Goal: Find specific page/section: Find specific page/section

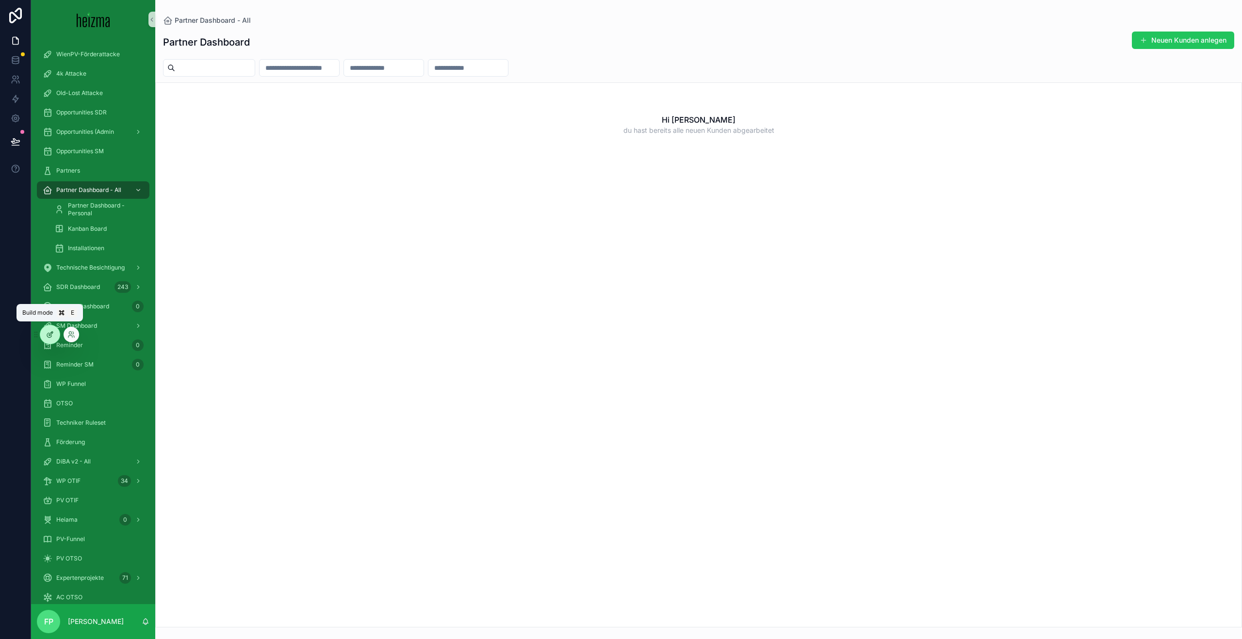
click at [51, 331] on icon at bounding box center [50, 335] width 8 height 8
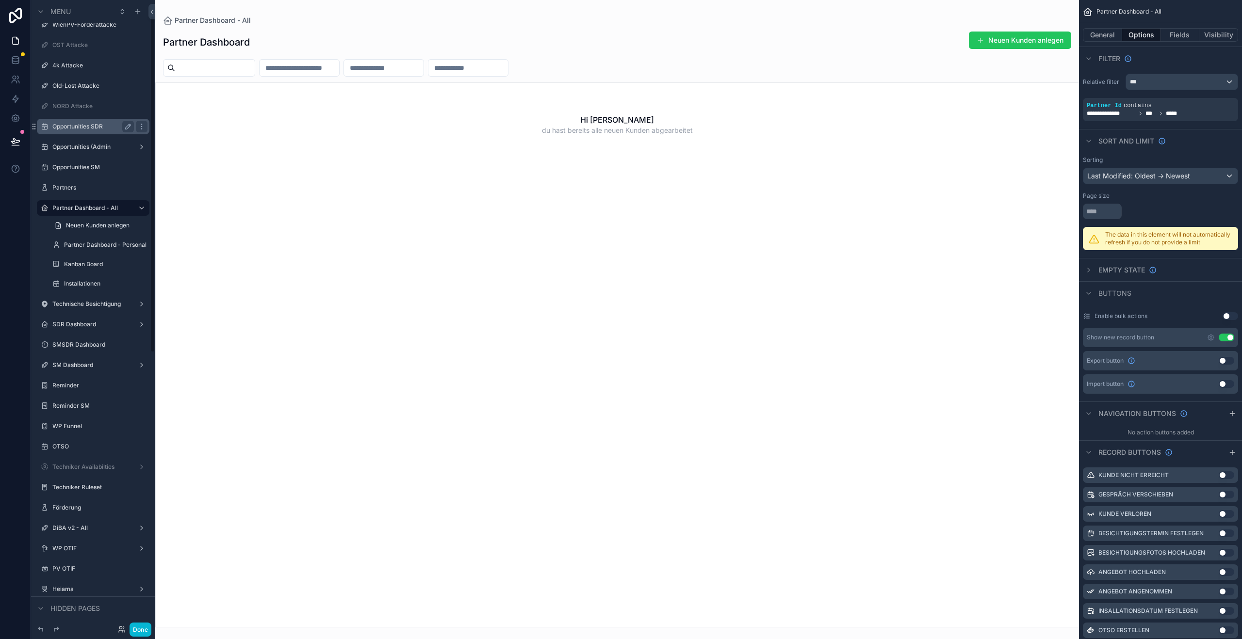
scroll to position [33, 0]
click at [76, 122] on label "Opportunities SDR" at bounding box center [91, 125] width 78 height 8
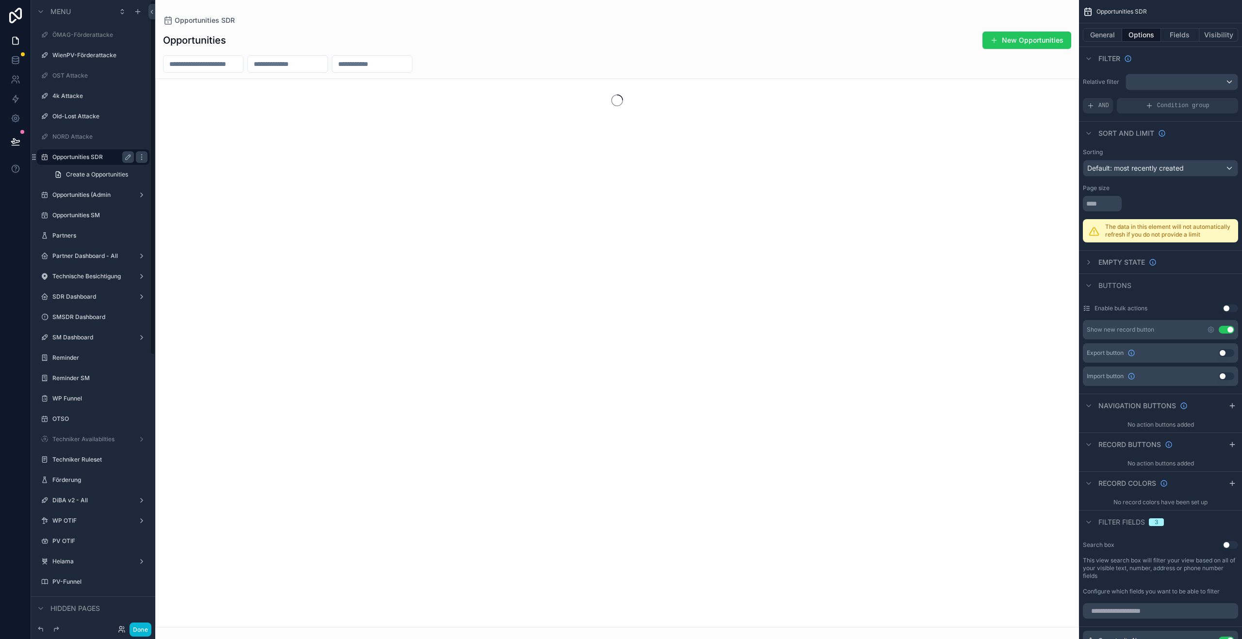
click at [209, 66] on div "scrollable content" at bounding box center [617, 319] width 924 height 639
click at [209, 66] on input "scrollable content" at bounding box center [203, 64] width 80 height 14
type input "**********"
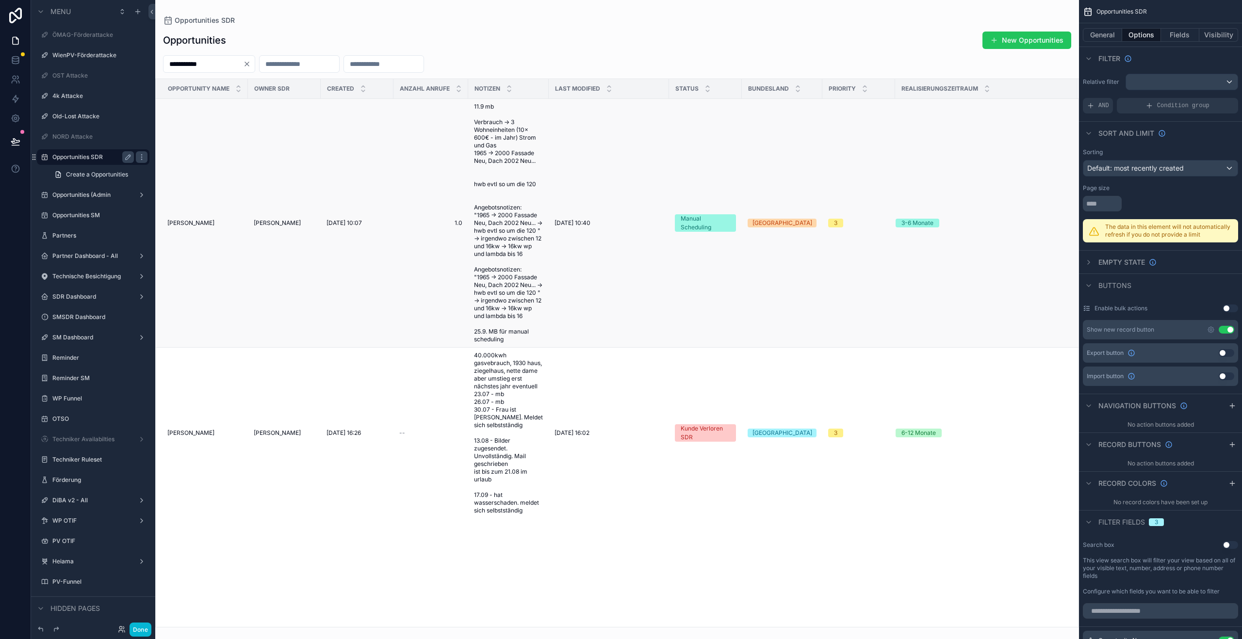
click at [195, 222] on span "[PERSON_NAME]" at bounding box center [190, 223] width 47 height 8
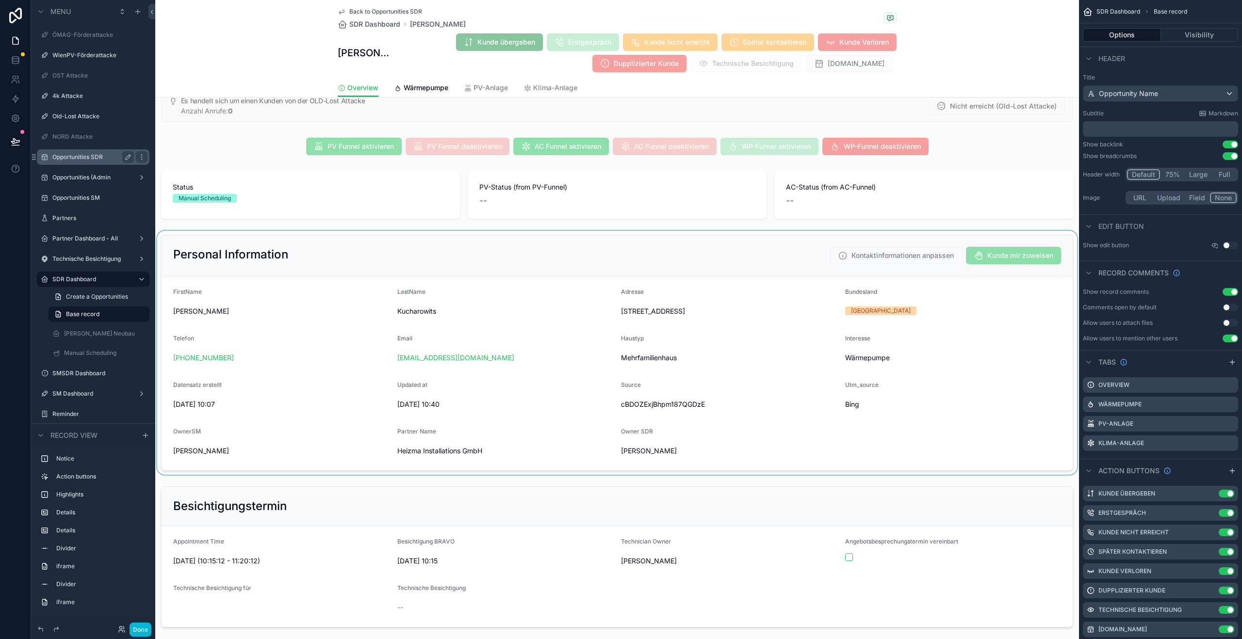
scroll to position [24, 0]
click at [692, 311] on div "scrollable content" at bounding box center [617, 352] width 924 height 244
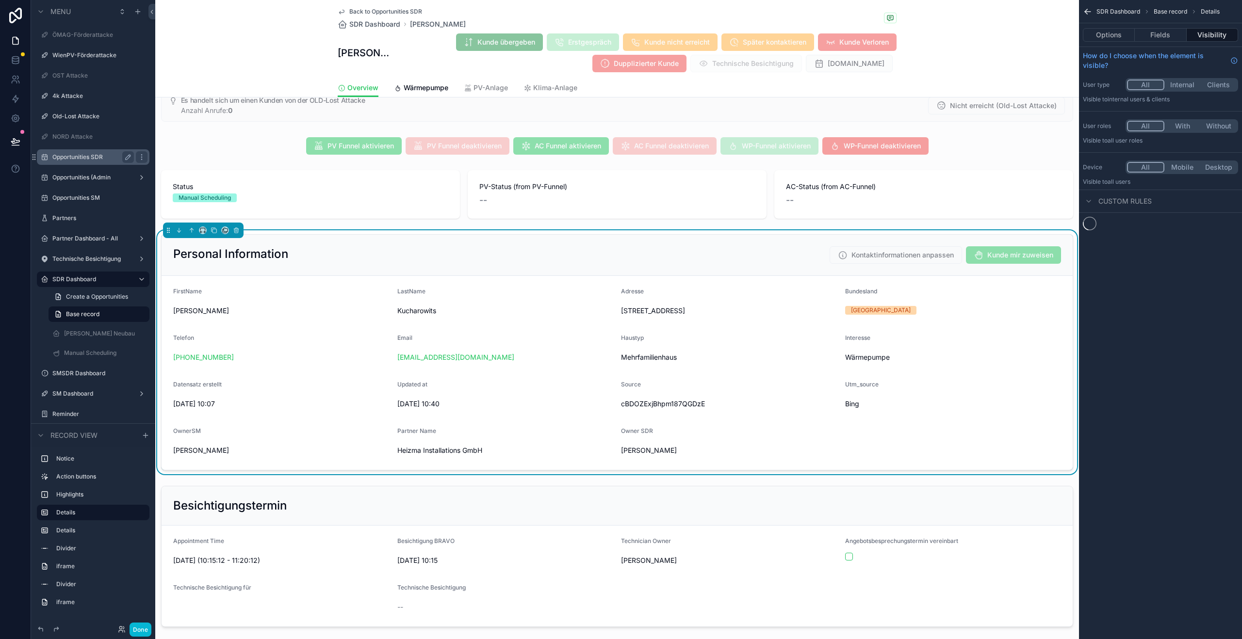
click at [692, 311] on span "[STREET_ADDRESS]" at bounding box center [729, 311] width 216 height 10
copy span "[STREET_ADDRESS]"
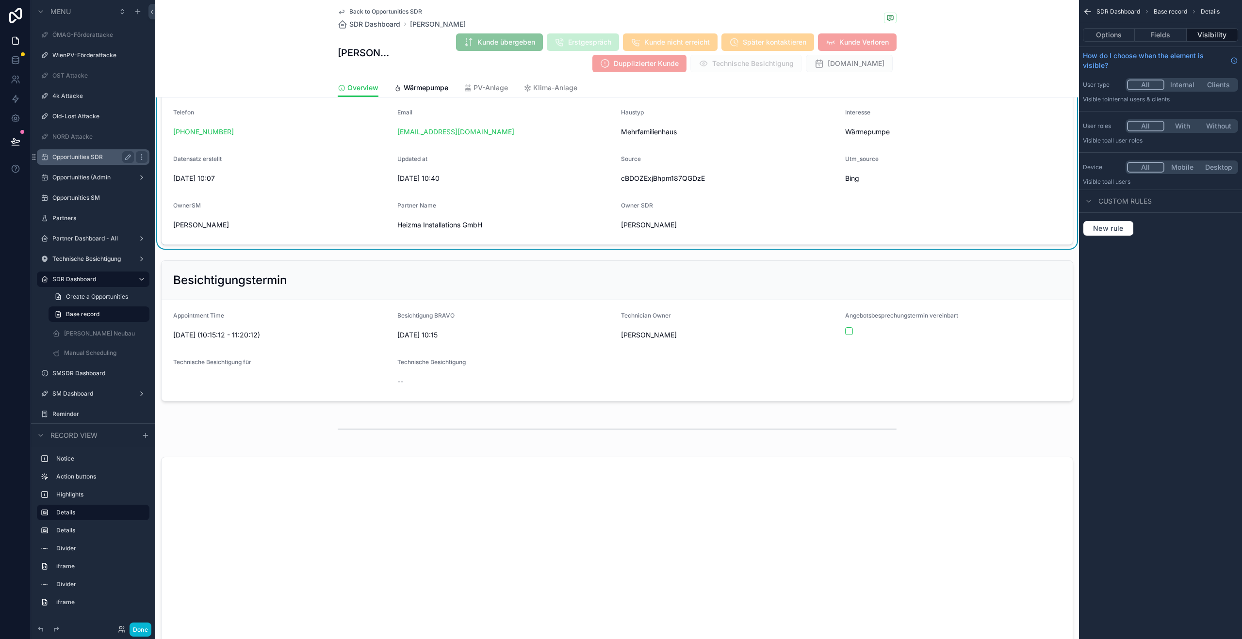
scroll to position [470, 0]
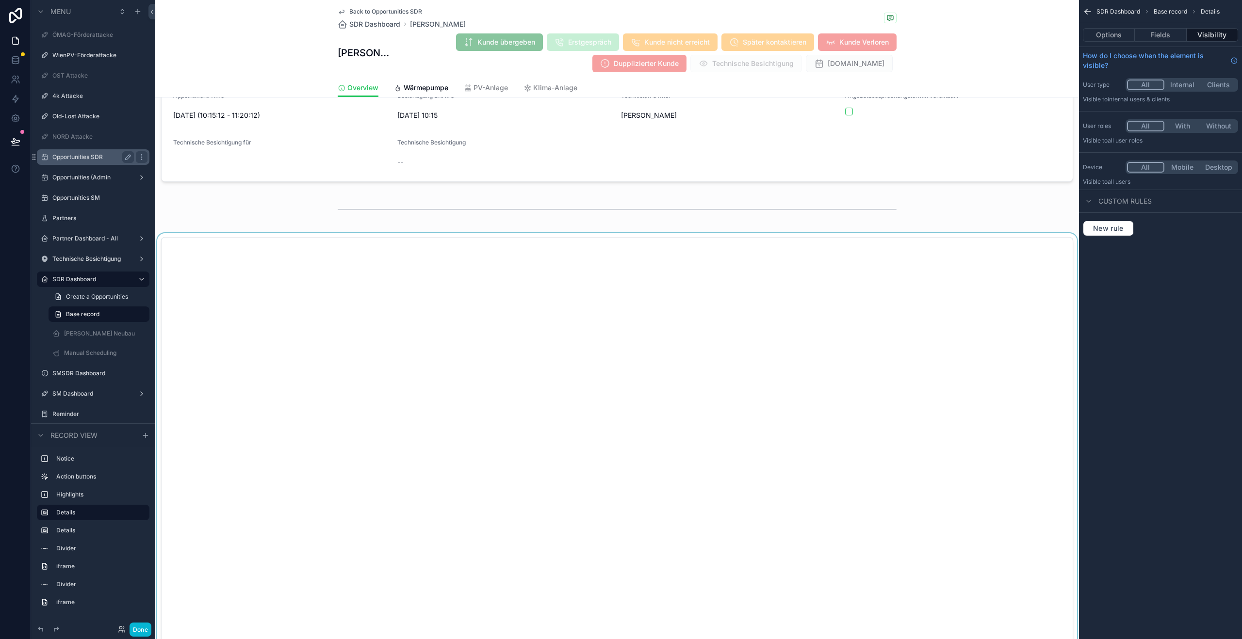
click at [333, 294] on div "scrollable content" at bounding box center [617, 477] width 924 height 488
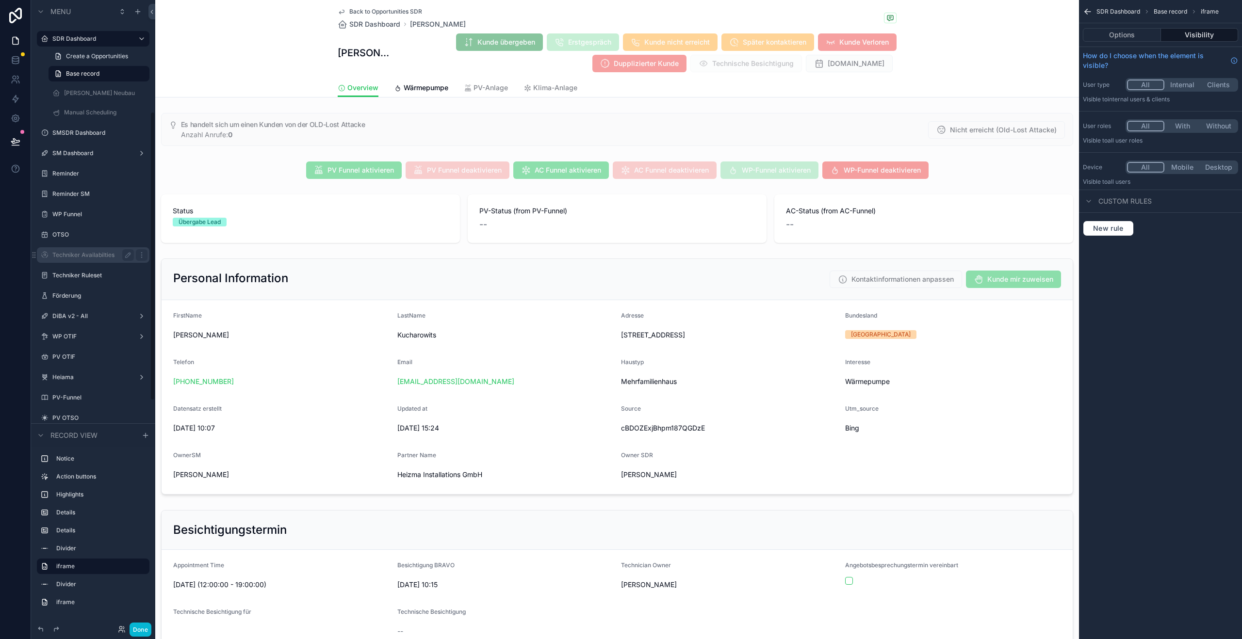
scroll to position [246, 0]
click at [84, 252] on label "Techniker Availabilties" at bounding box center [91, 249] width 78 height 8
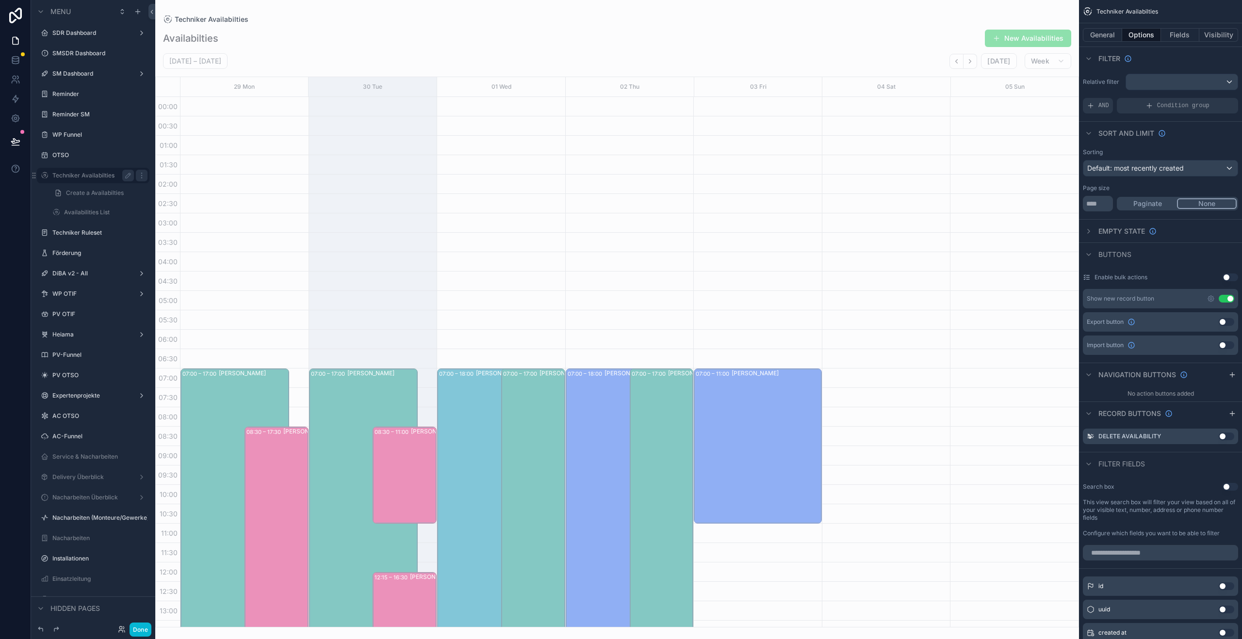
click at [969, 67] on div "scrollable content" at bounding box center [617, 319] width 924 height 639
click at [973, 62] on icon "Next" at bounding box center [969, 61] width 7 height 7
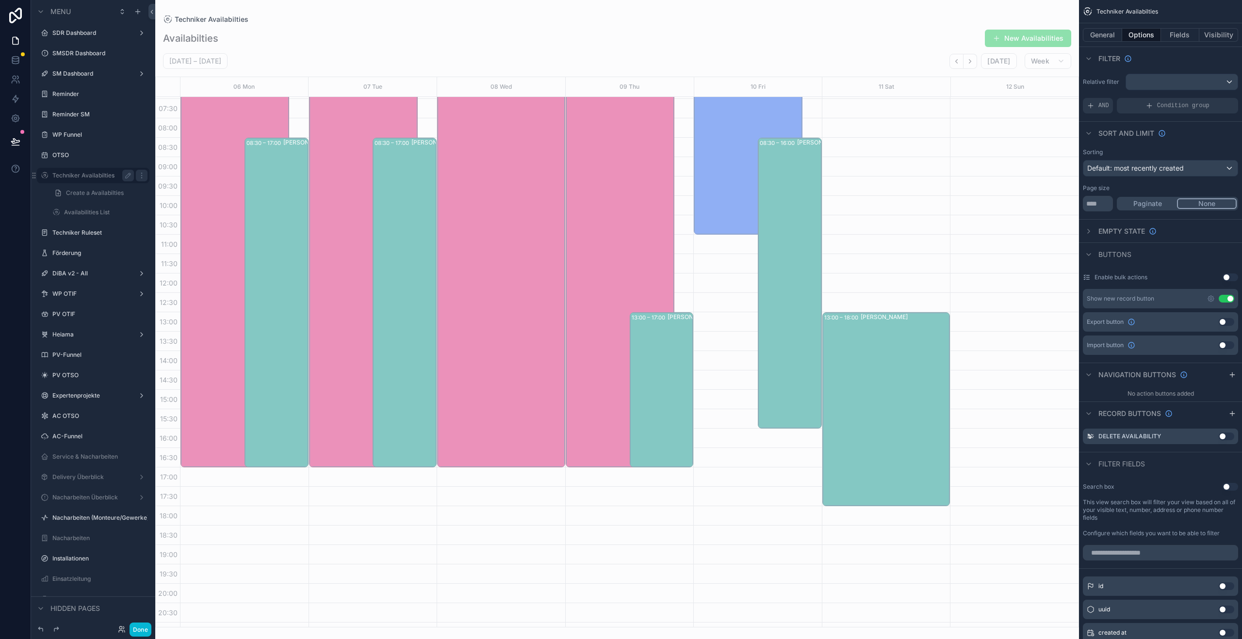
scroll to position [331, 0]
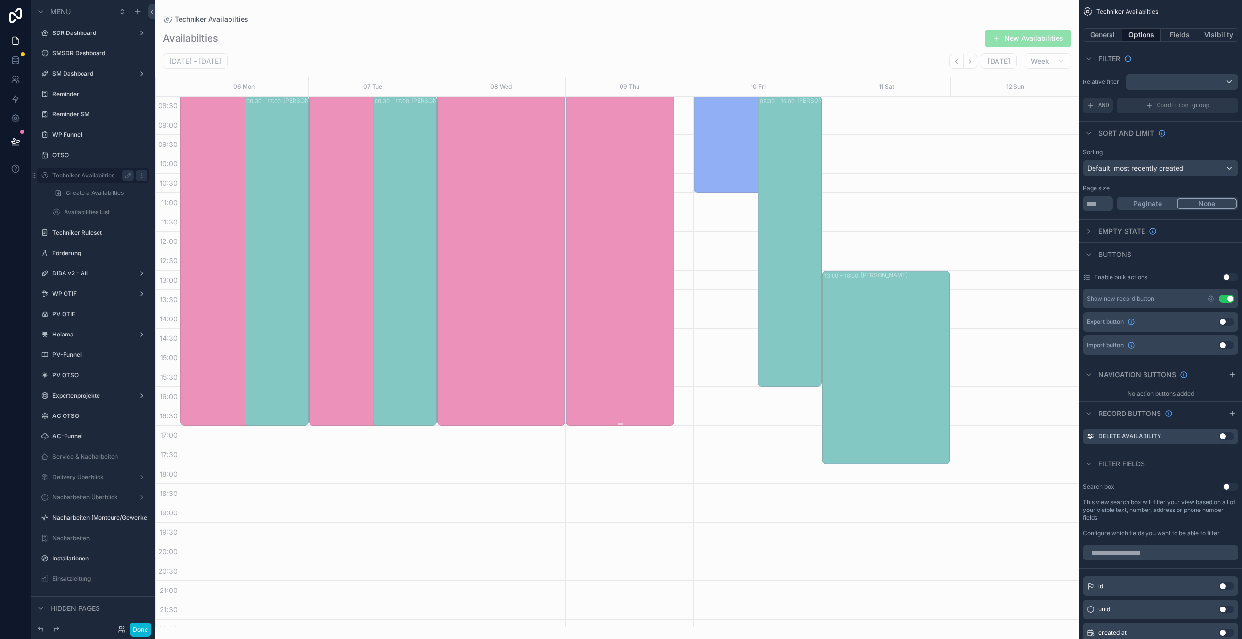
drag, startPoint x: 660, startPoint y: 271, endPoint x: 661, endPoint y: 258, distance: 13.1
click at [661, 258] on div "07:00 – 17:00 [PERSON_NAME] 13:00 – 17:00 [PERSON_NAME]" at bounding box center [629, 231] width 129 height 931
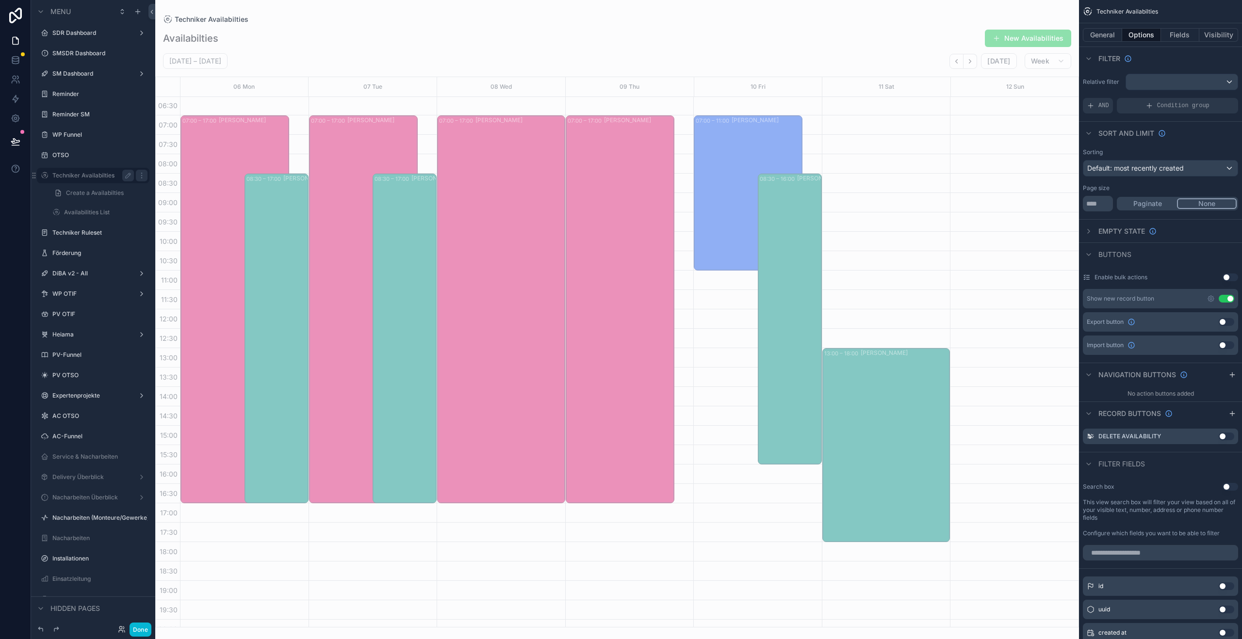
scroll to position [222, 0]
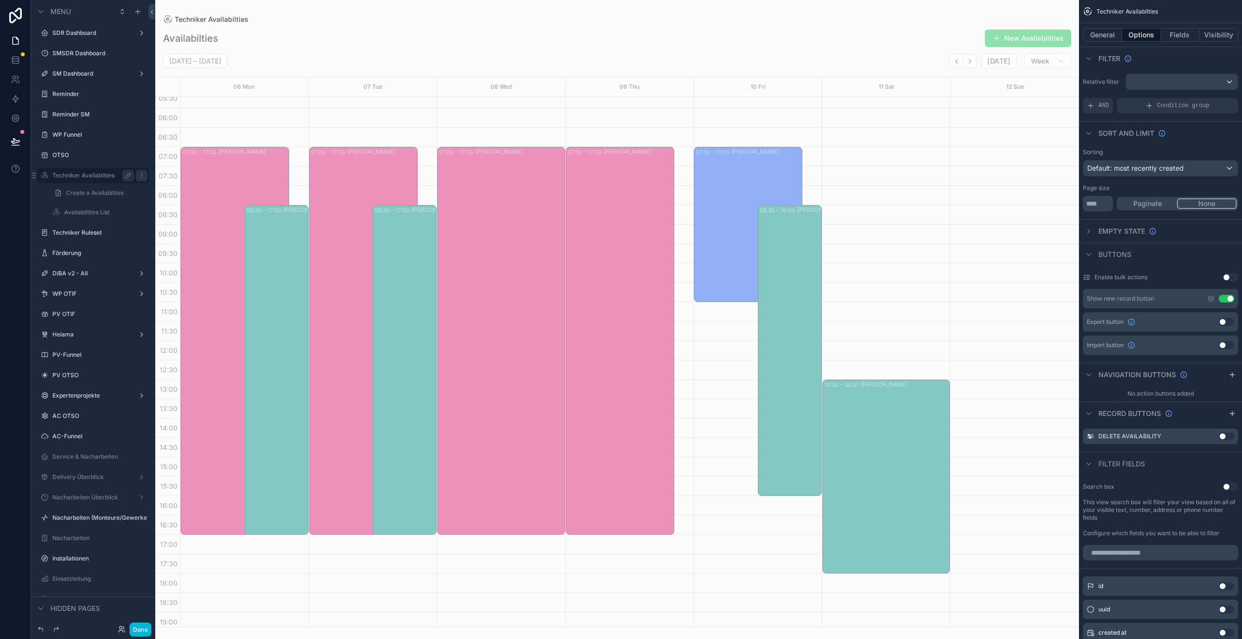
click at [732, 49] on div "Availabilties New Availabilities [DATE] – [DATE] [DATE] Week 06 Mon 07 Tue 08 W…" at bounding box center [617, 325] width 924 height 604
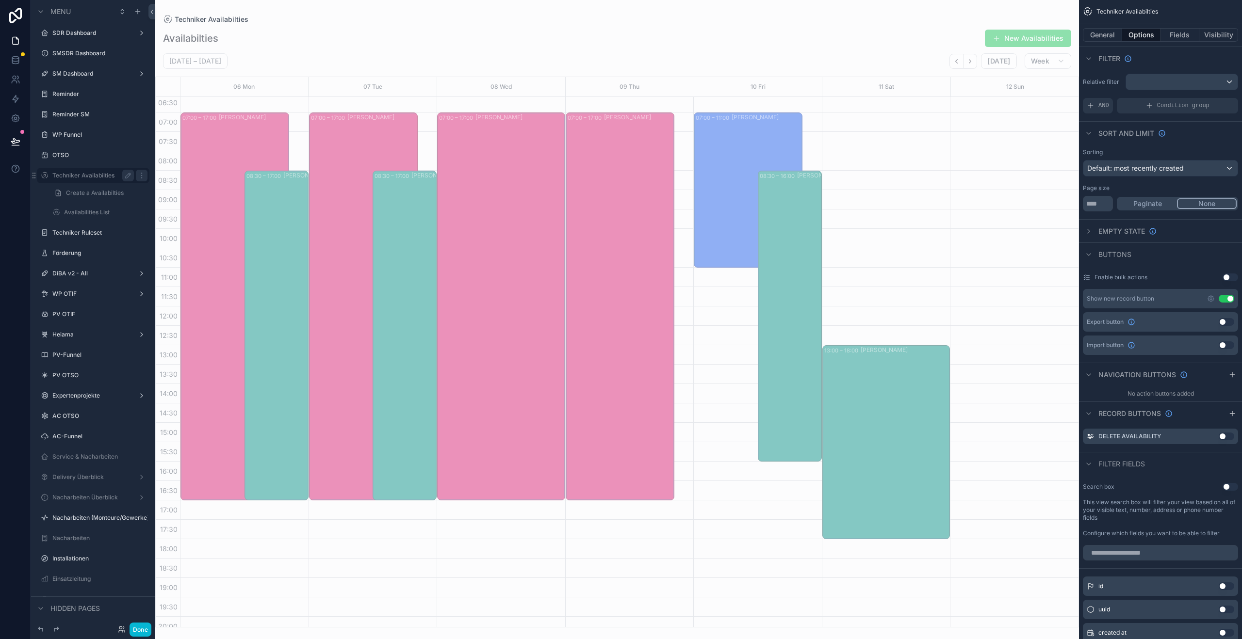
scroll to position [266, 0]
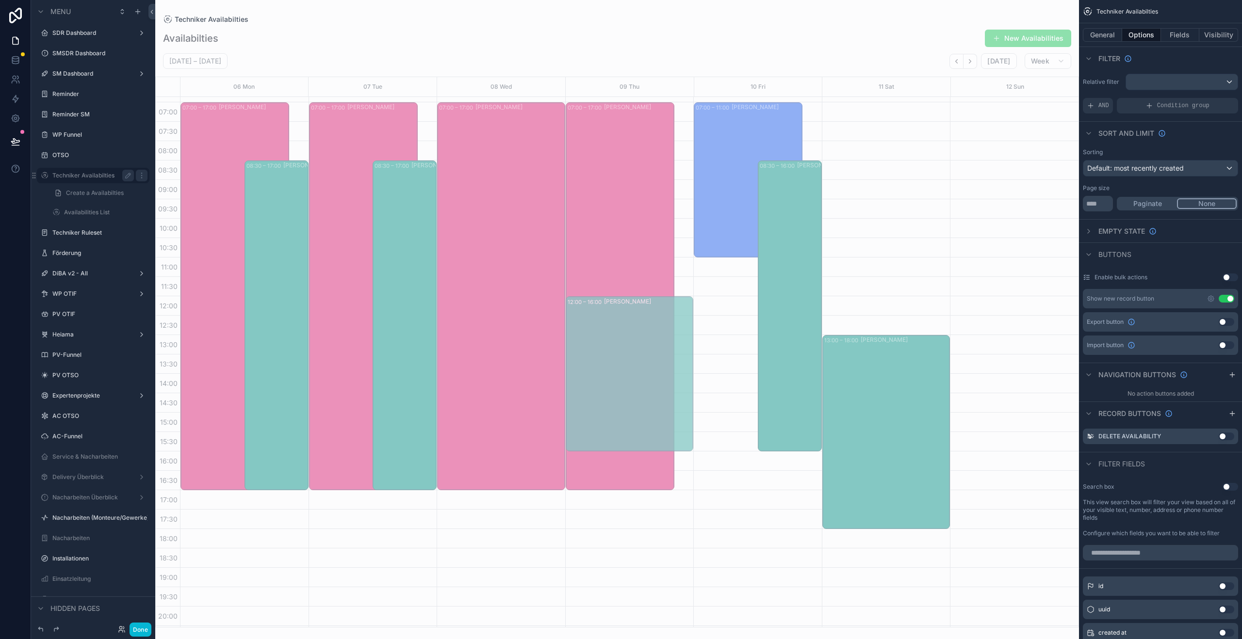
drag, startPoint x: 656, startPoint y: 418, endPoint x: 656, endPoint y: 402, distance: 15.5
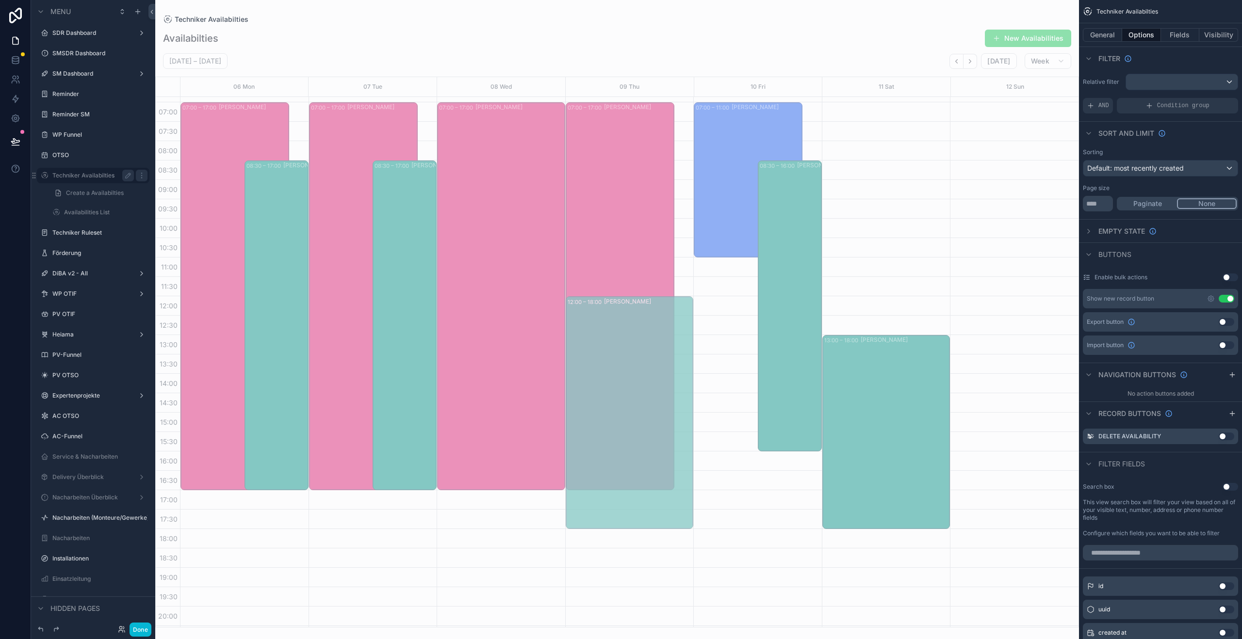
drag, startPoint x: 663, startPoint y: 449, endPoint x: 659, endPoint y: 530, distance: 80.6
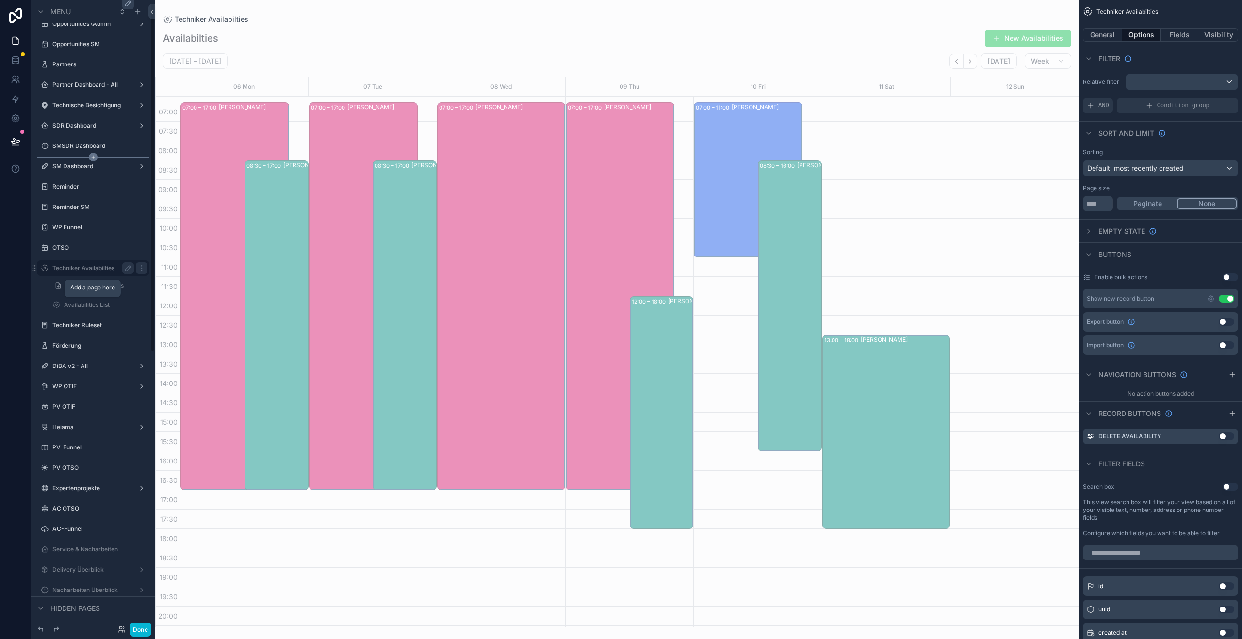
scroll to position [0, 0]
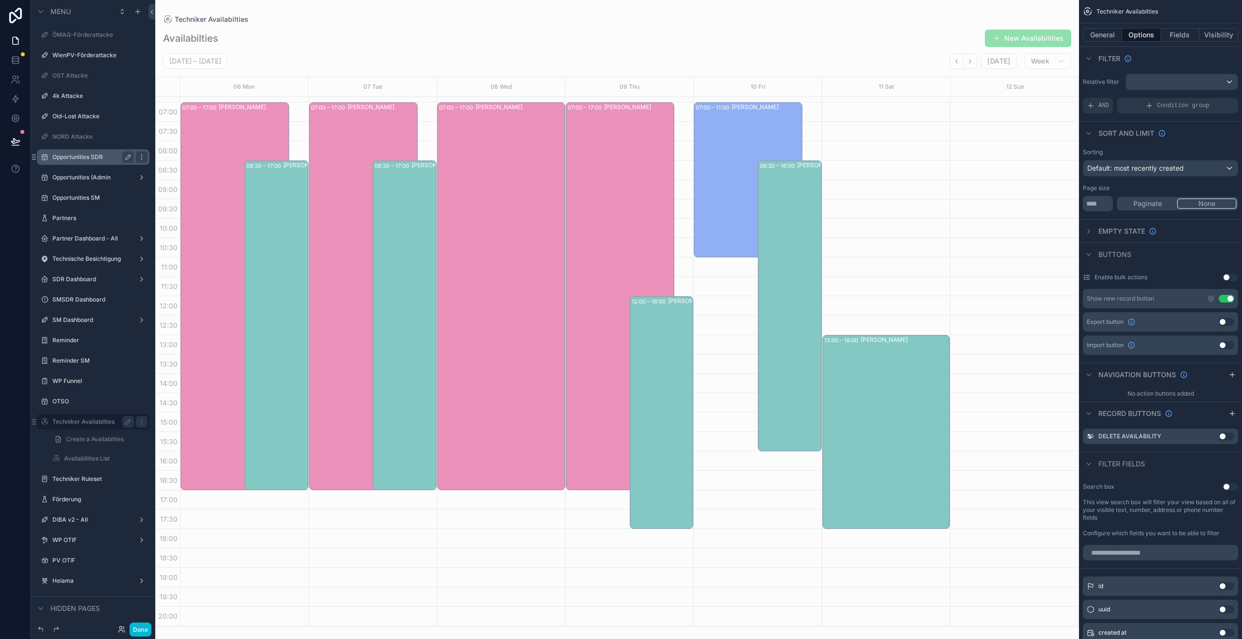
click at [85, 161] on label "Opportunities SDR" at bounding box center [91, 157] width 78 height 8
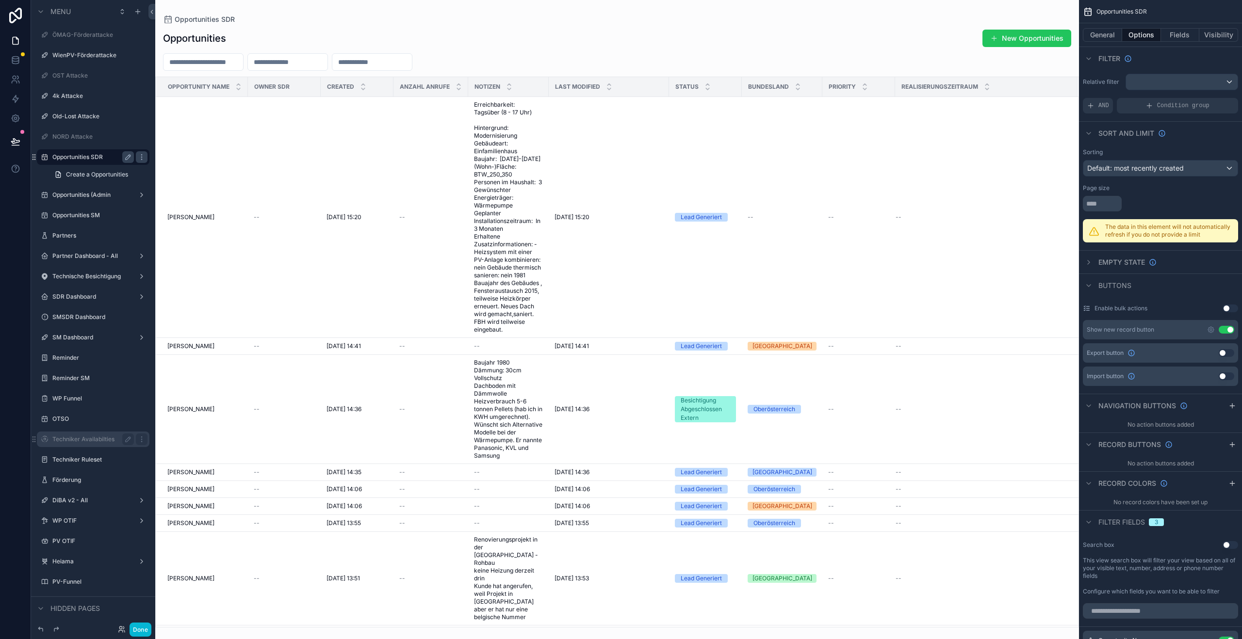
click at [212, 61] on div "scrollable content" at bounding box center [617, 319] width 924 height 639
click at [179, 62] on input "scrollable content" at bounding box center [203, 62] width 80 height 14
type input "*******"
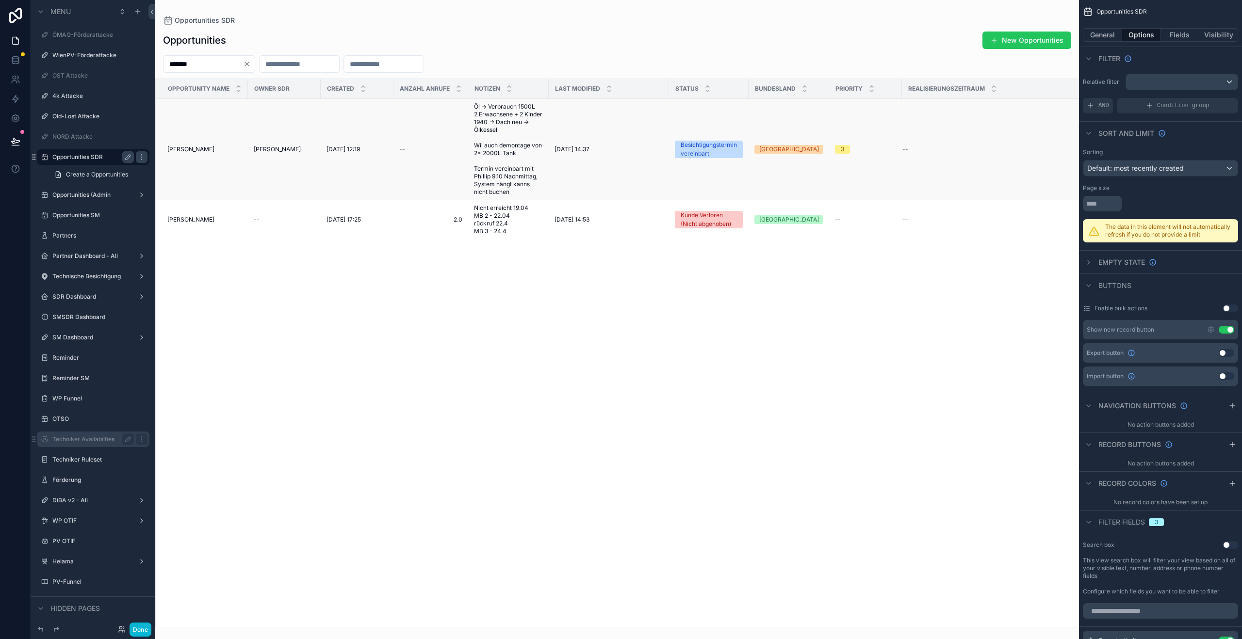
click at [197, 153] on span "[PERSON_NAME]" at bounding box center [190, 150] width 47 height 8
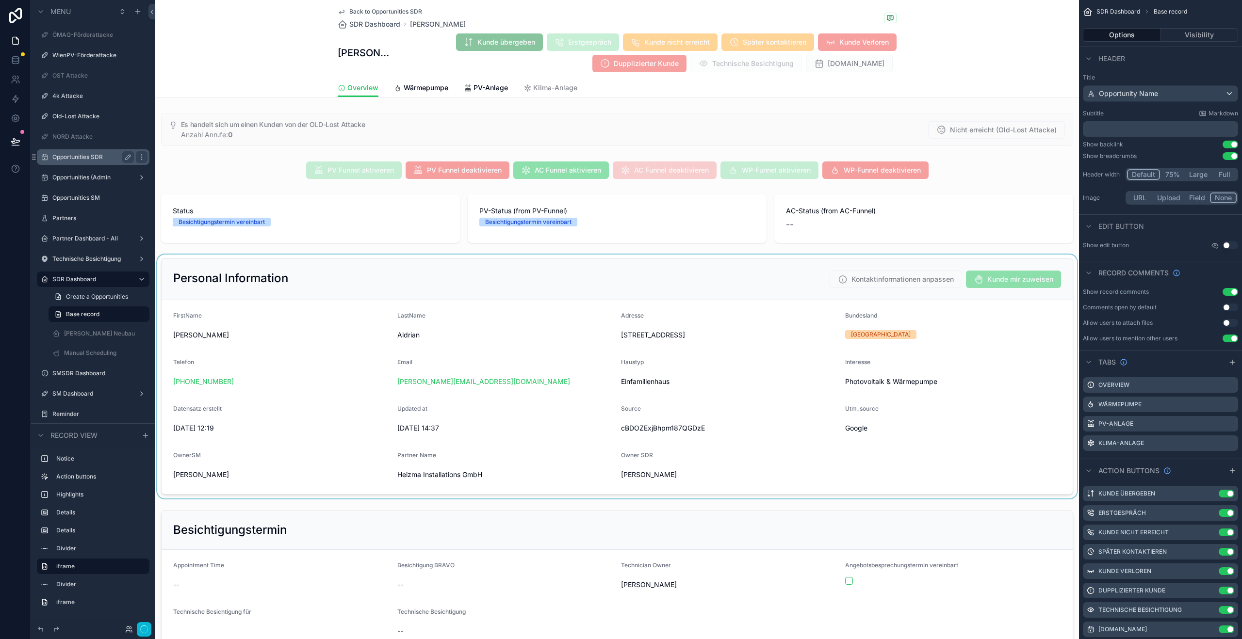
click at [679, 334] on div "scrollable content" at bounding box center [617, 377] width 924 height 244
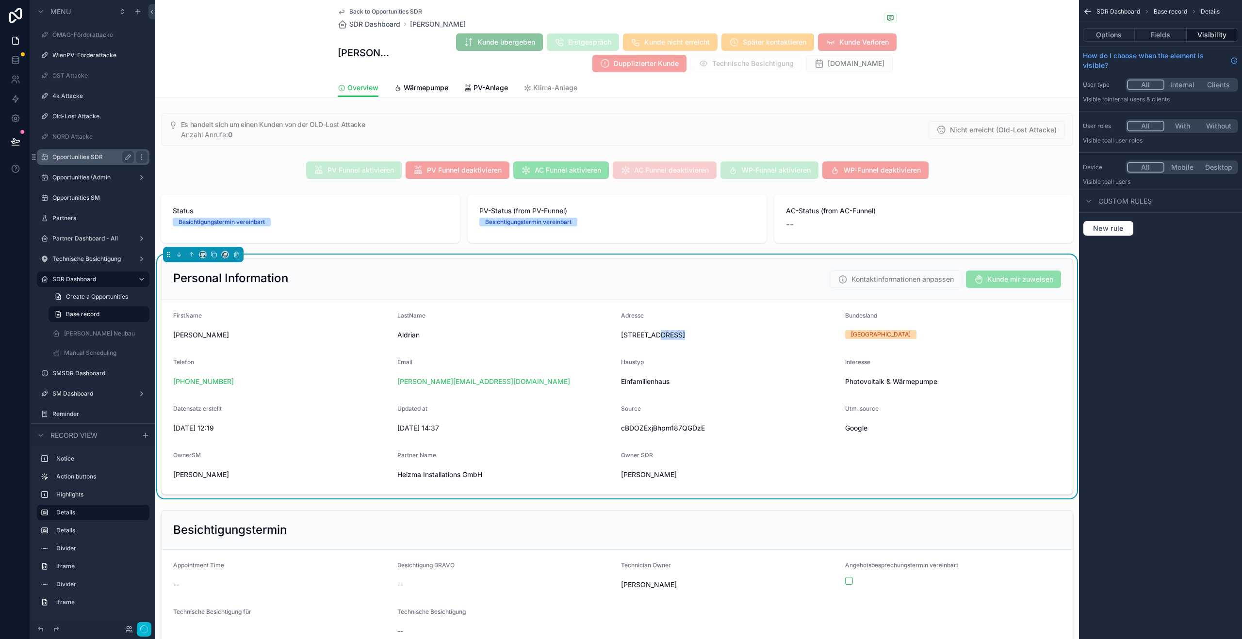
click at [679, 334] on span "[STREET_ADDRESS]" at bounding box center [729, 335] width 216 height 10
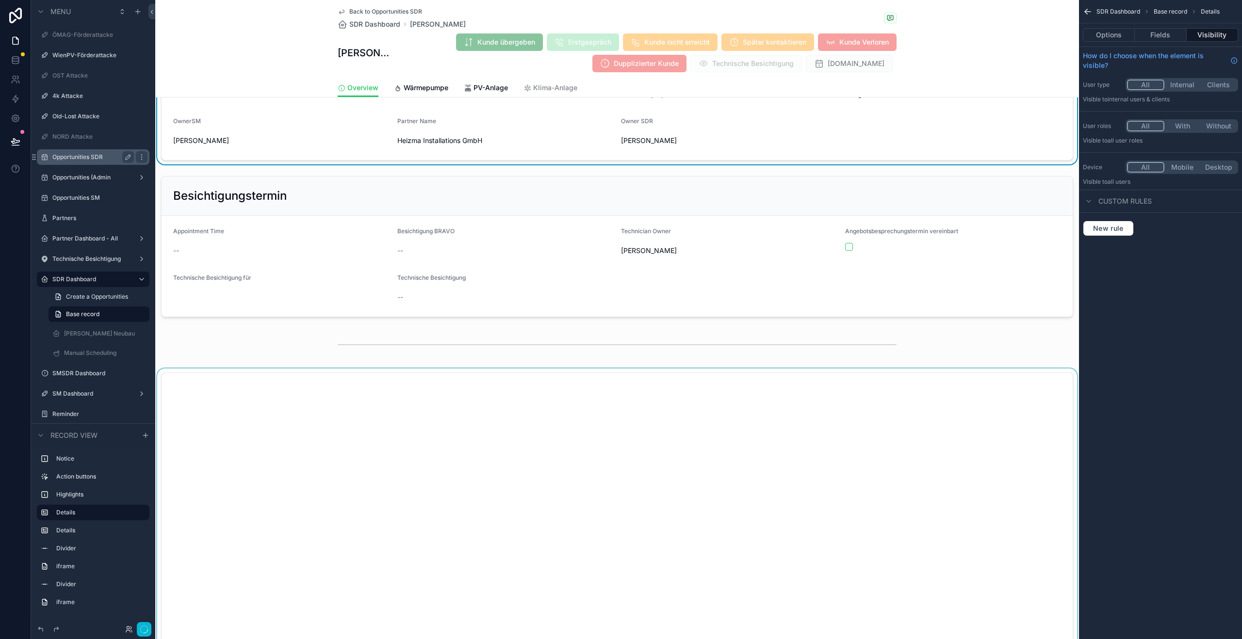
scroll to position [334, 0]
click at [491, 429] on div "scrollable content" at bounding box center [617, 613] width 924 height 488
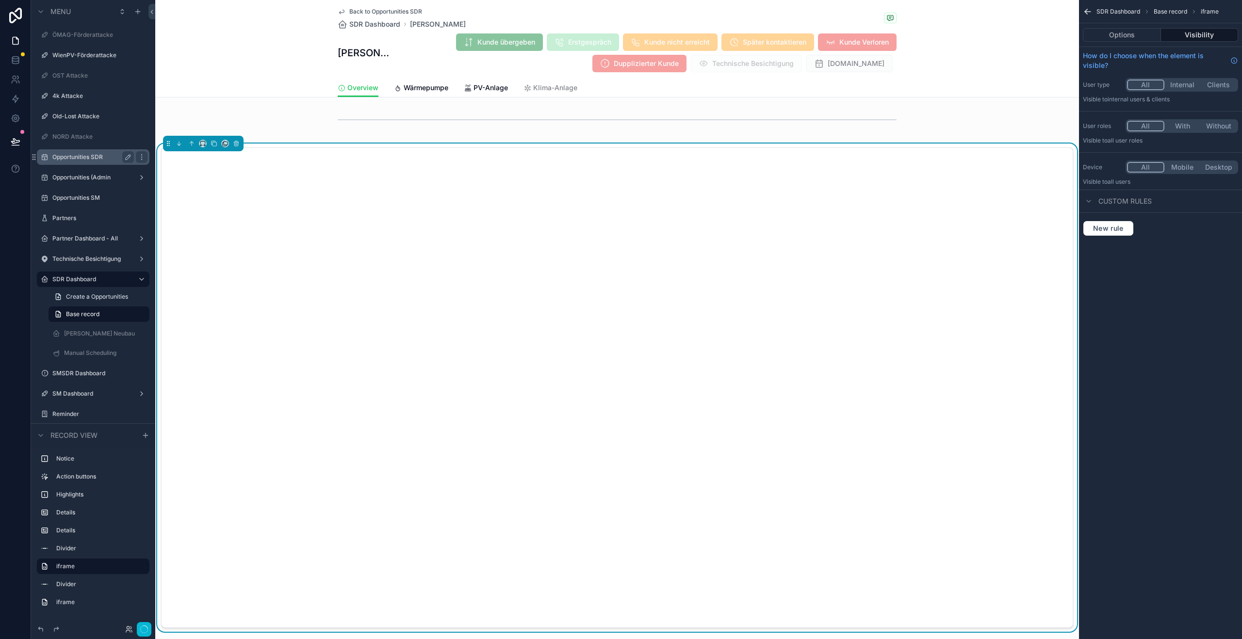
scroll to position [563, 0]
